Goal: Task Accomplishment & Management: Manage account settings

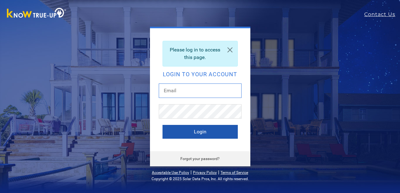
type input "[EMAIL_ADDRESS][DOMAIN_NAME]"
click at [199, 134] on button "Login" at bounding box center [200, 132] width 75 height 14
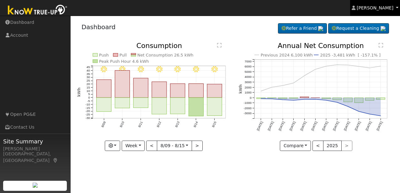
click at [395, 10] on link "[PERSON_NAME]" at bounding box center [375, 8] width 50 height 16
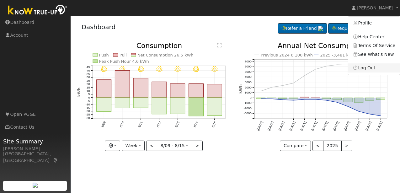
click at [370, 69] on link "Log Out" at bounding box center [374, 67] width 51 height 9
